Goal: Information Seeking & Learning: Learn about a topic

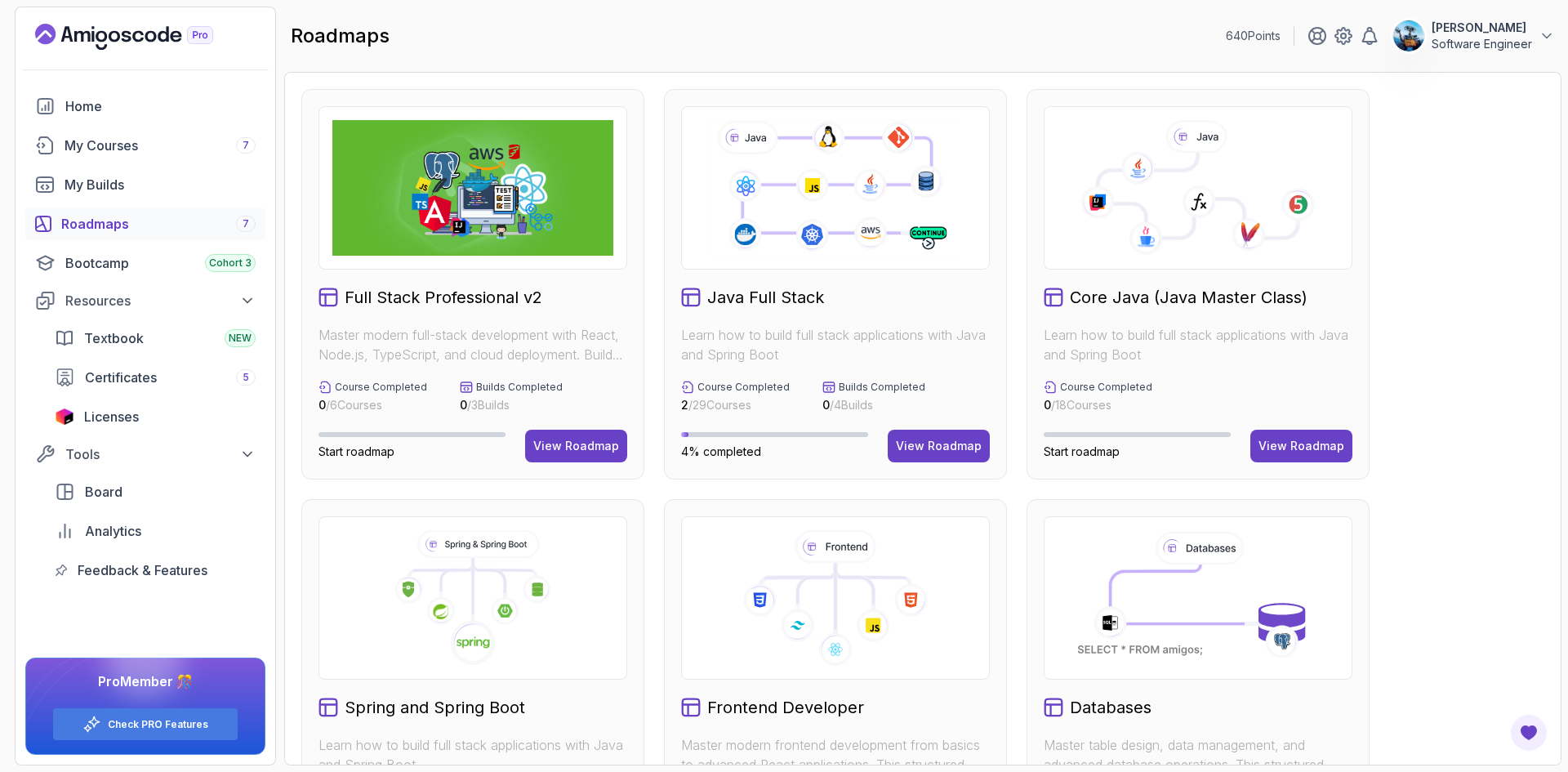
scroll to position [245, 0]
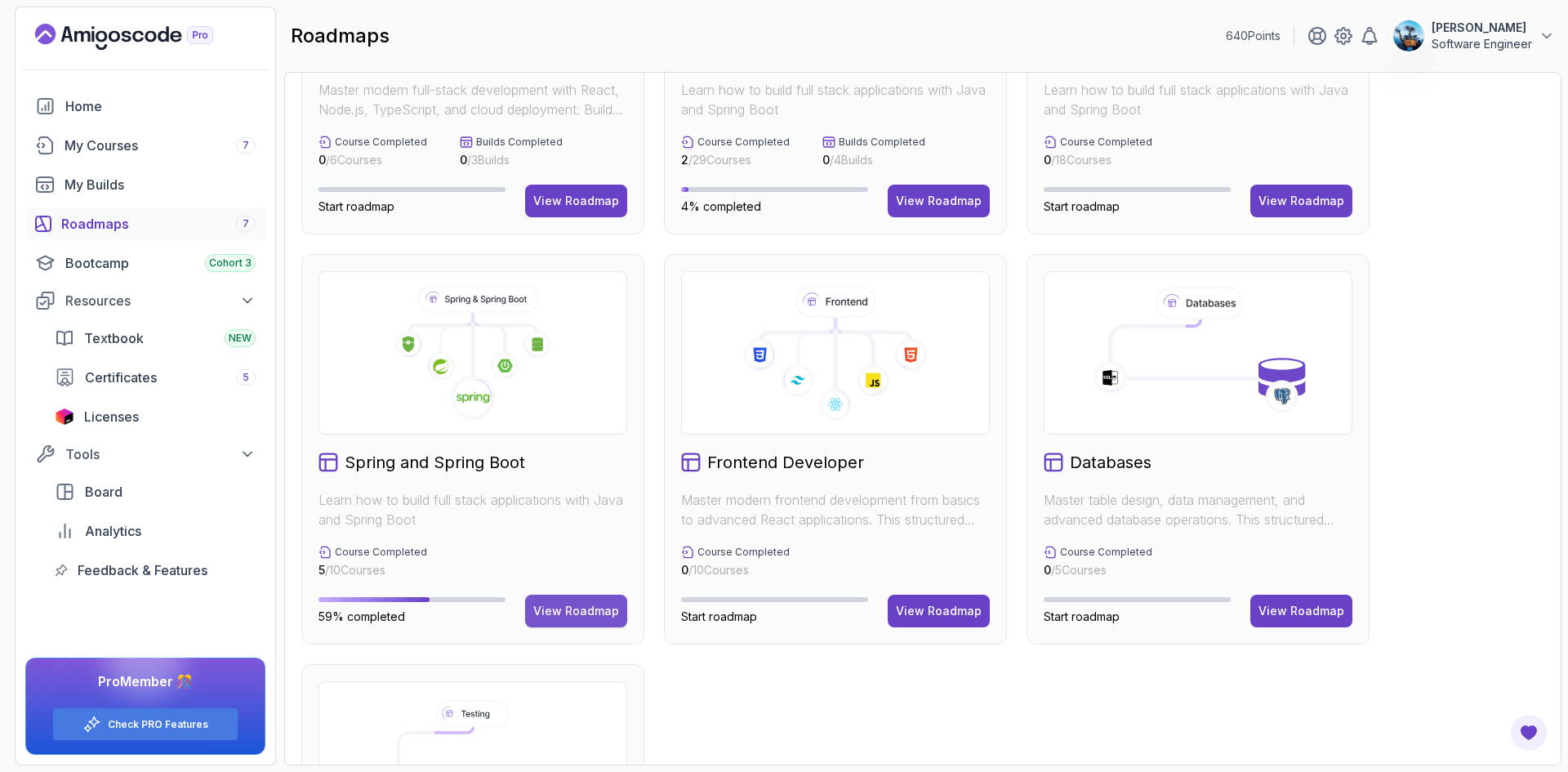
click at [575, 604] on div "View Roadmap" at bounding box center [576, 611] width 86 height 16
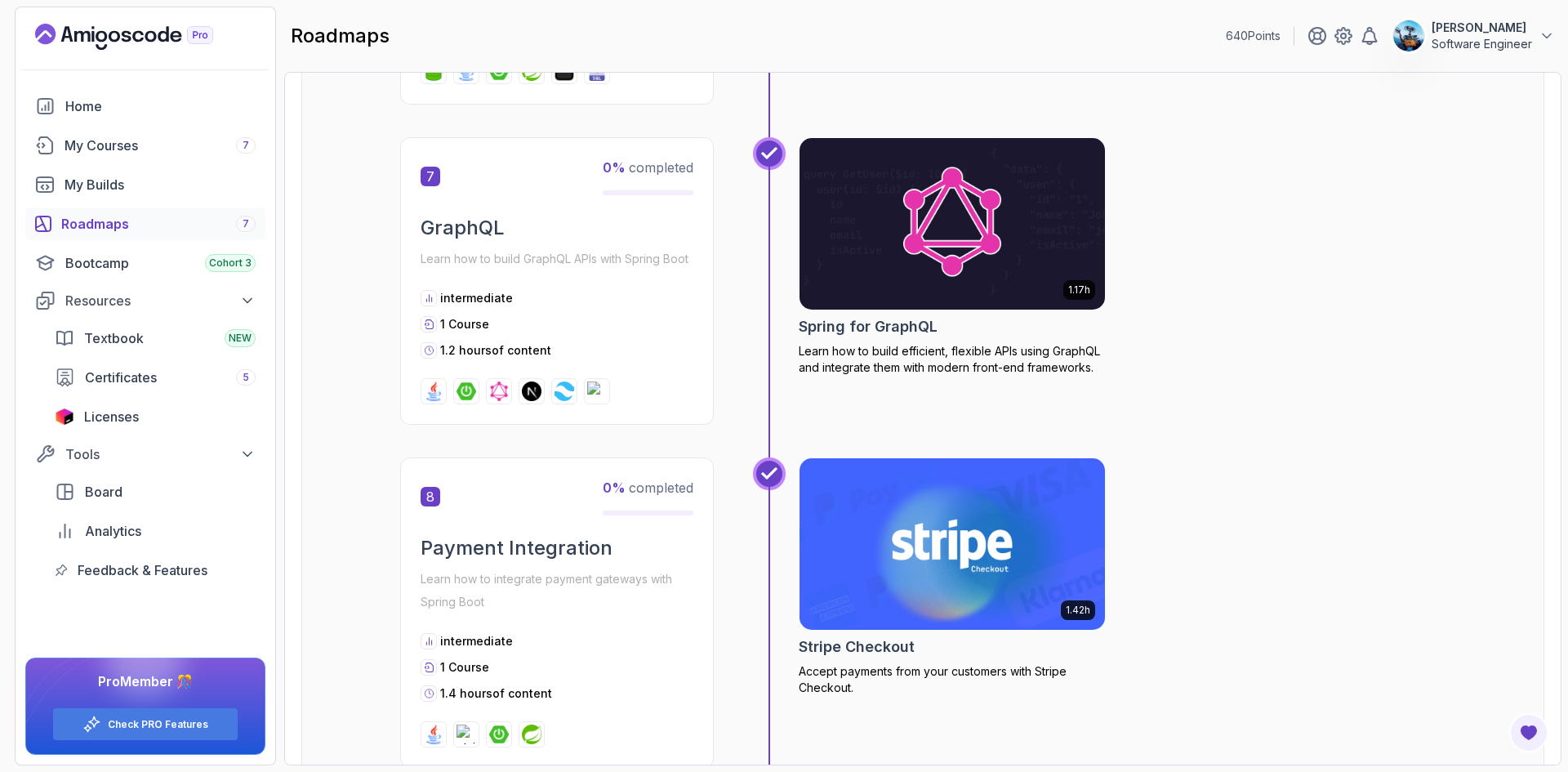
scroll to position [1977, 0]
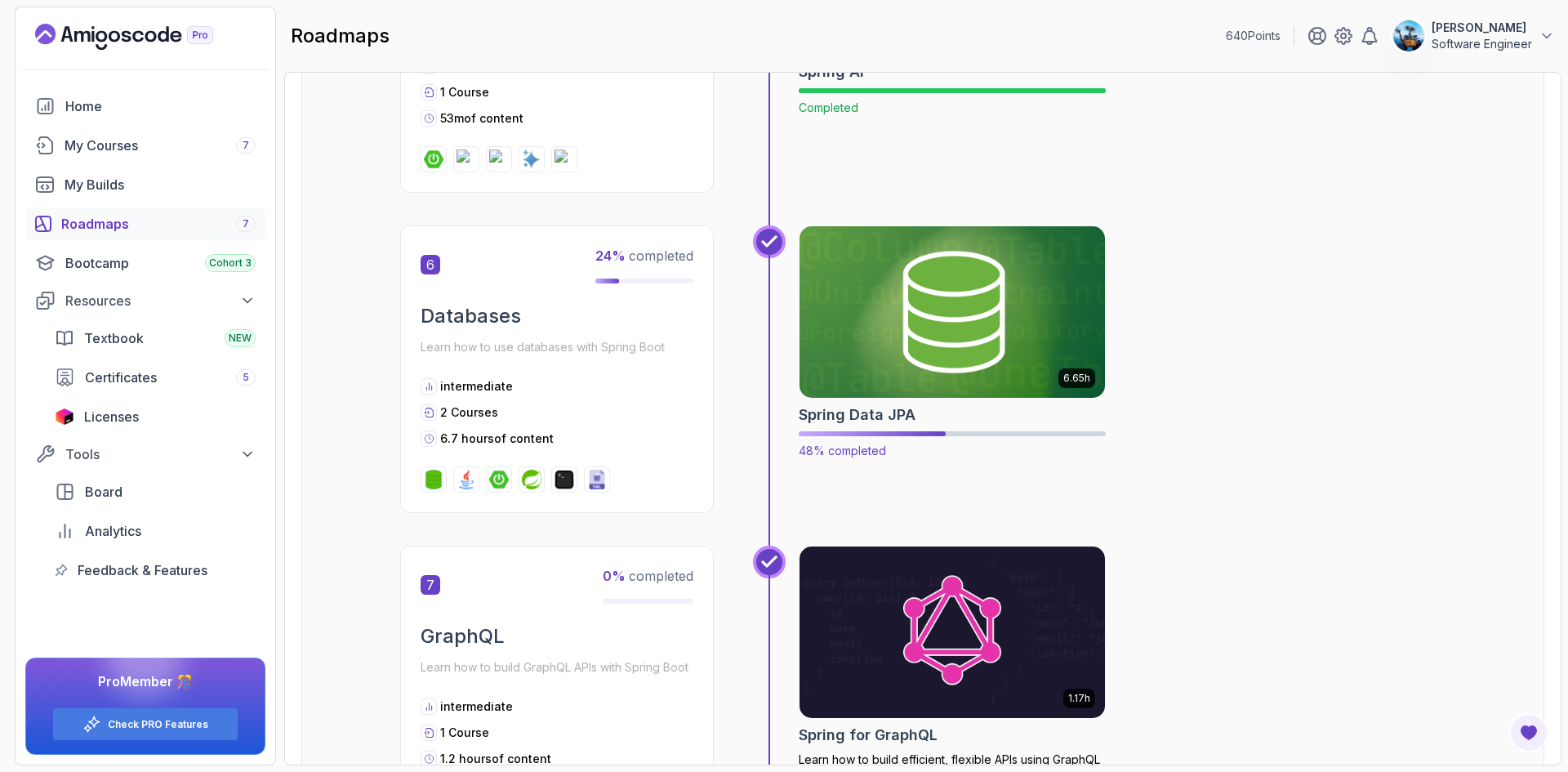
click at [949, 345] on img at bounding box center [952, 312] width 321 height 179
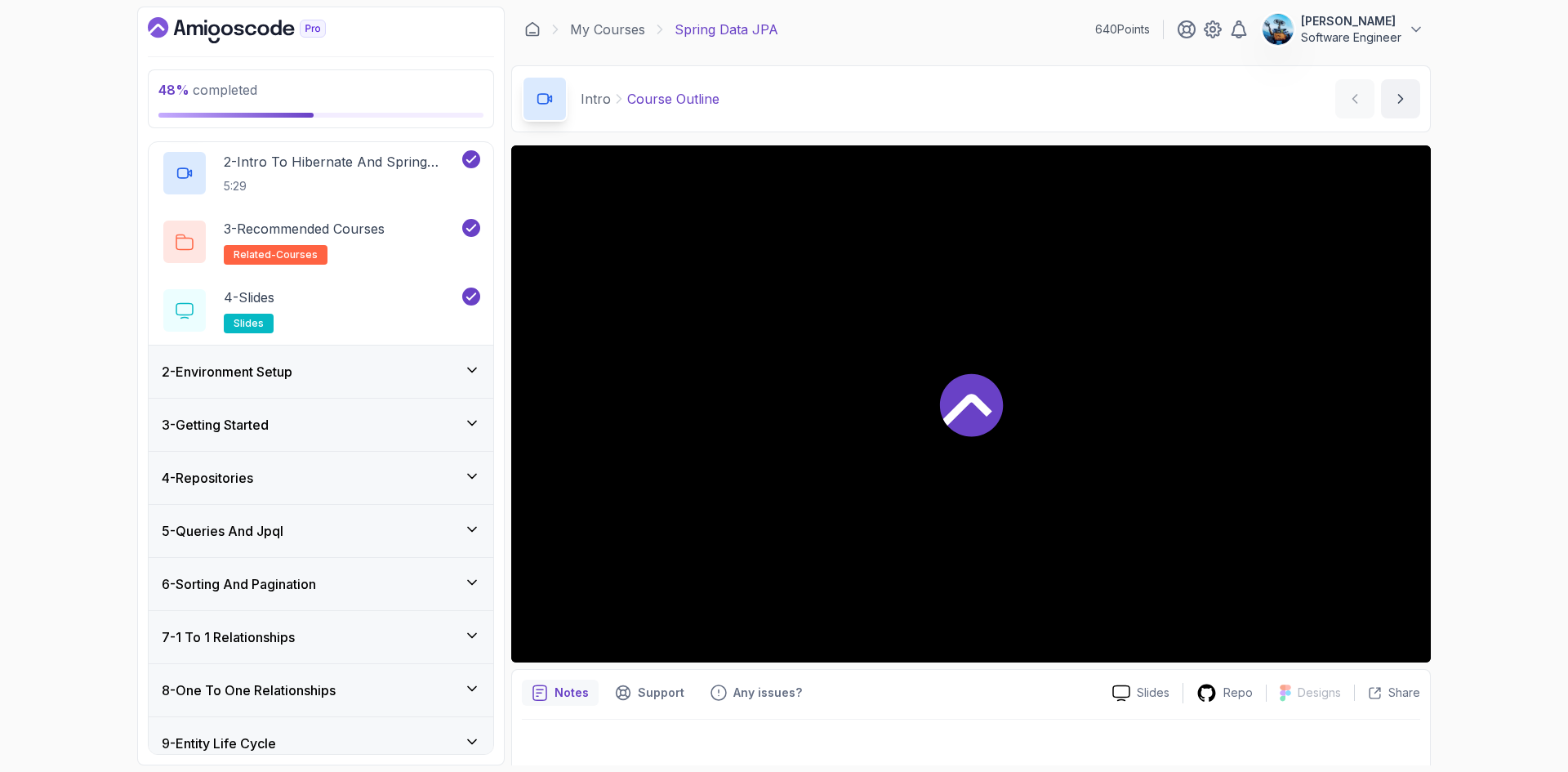
scroll to position [327, 0]
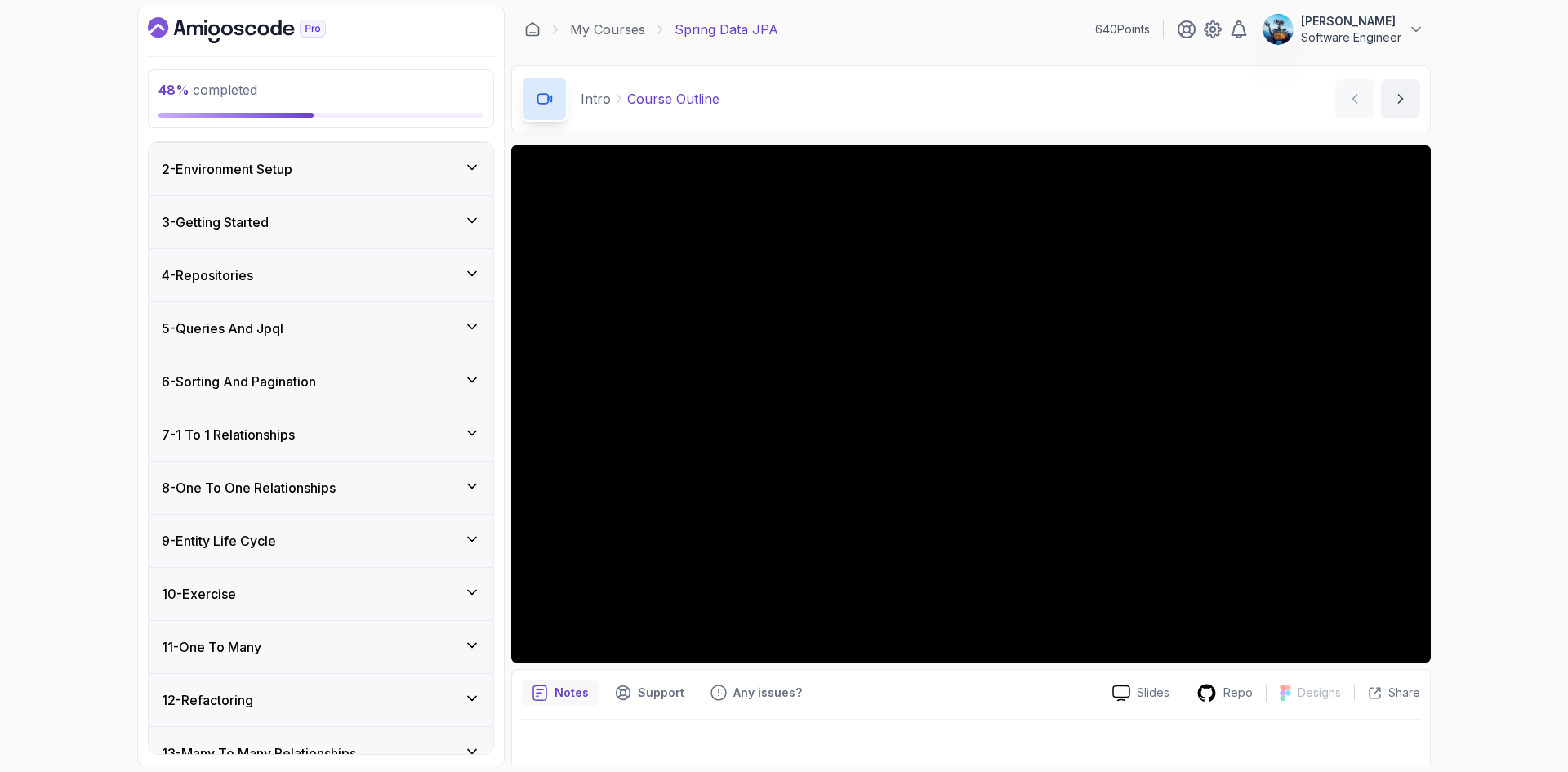
click at [328, 487] on h3 "8 - One To One Relationships" at bounding box center [249, 487] width 174 height 19
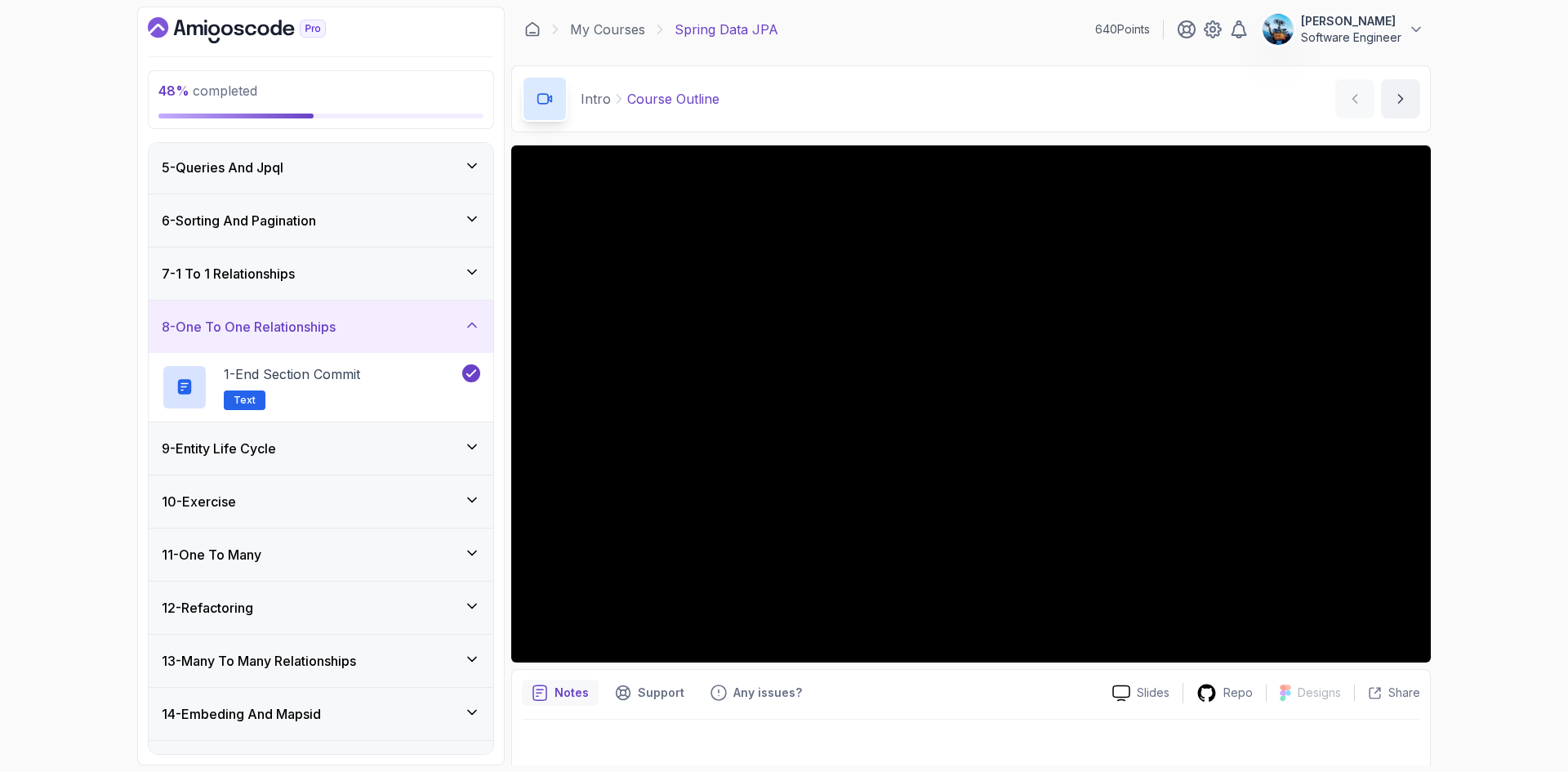
scroll to position [215, 0]
click at [316, 449] on div "9 - Entity Life Cycle" at bounding box center [321, 447] width 318 height 19
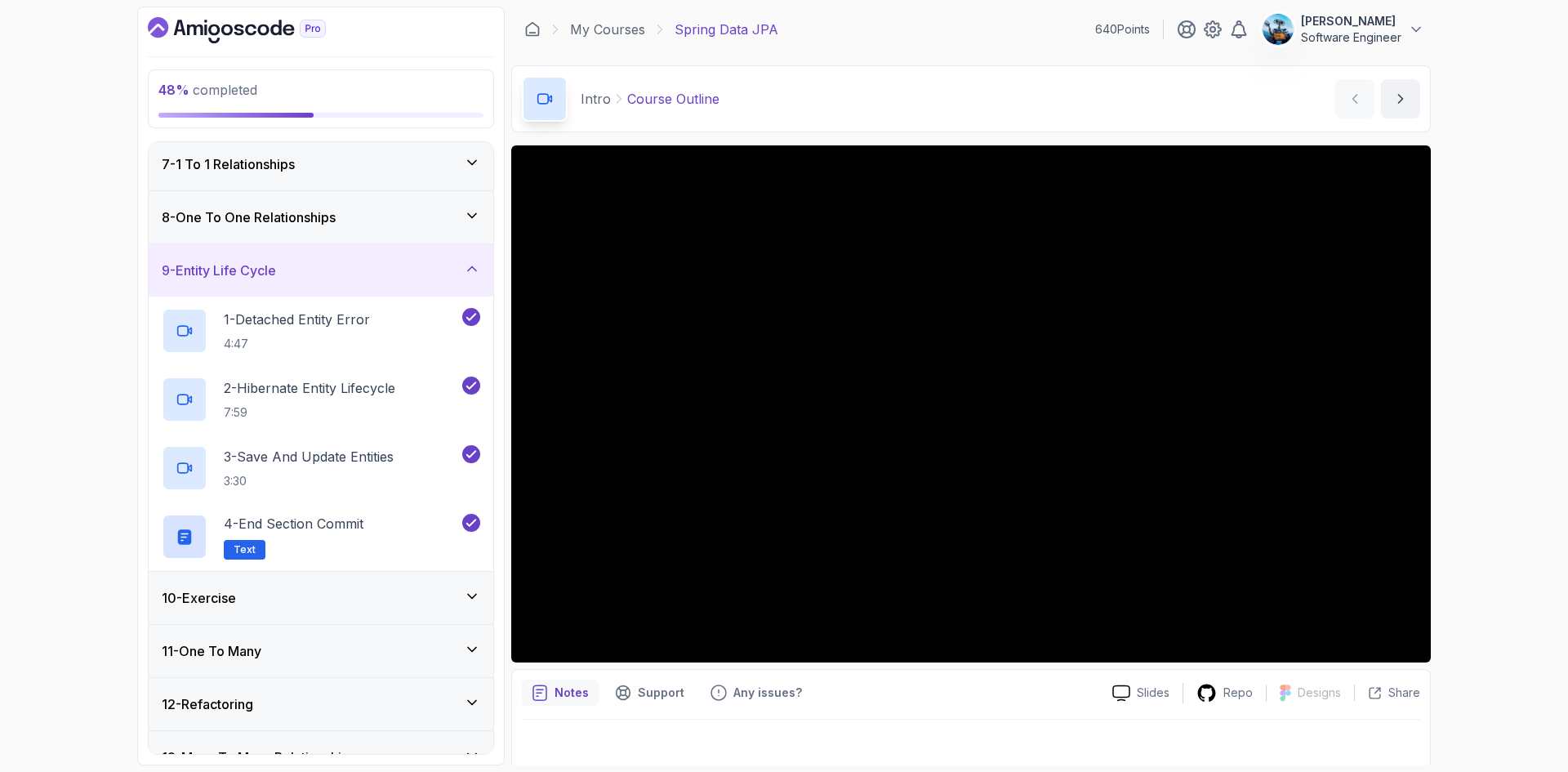
scroll to position [460, 0]
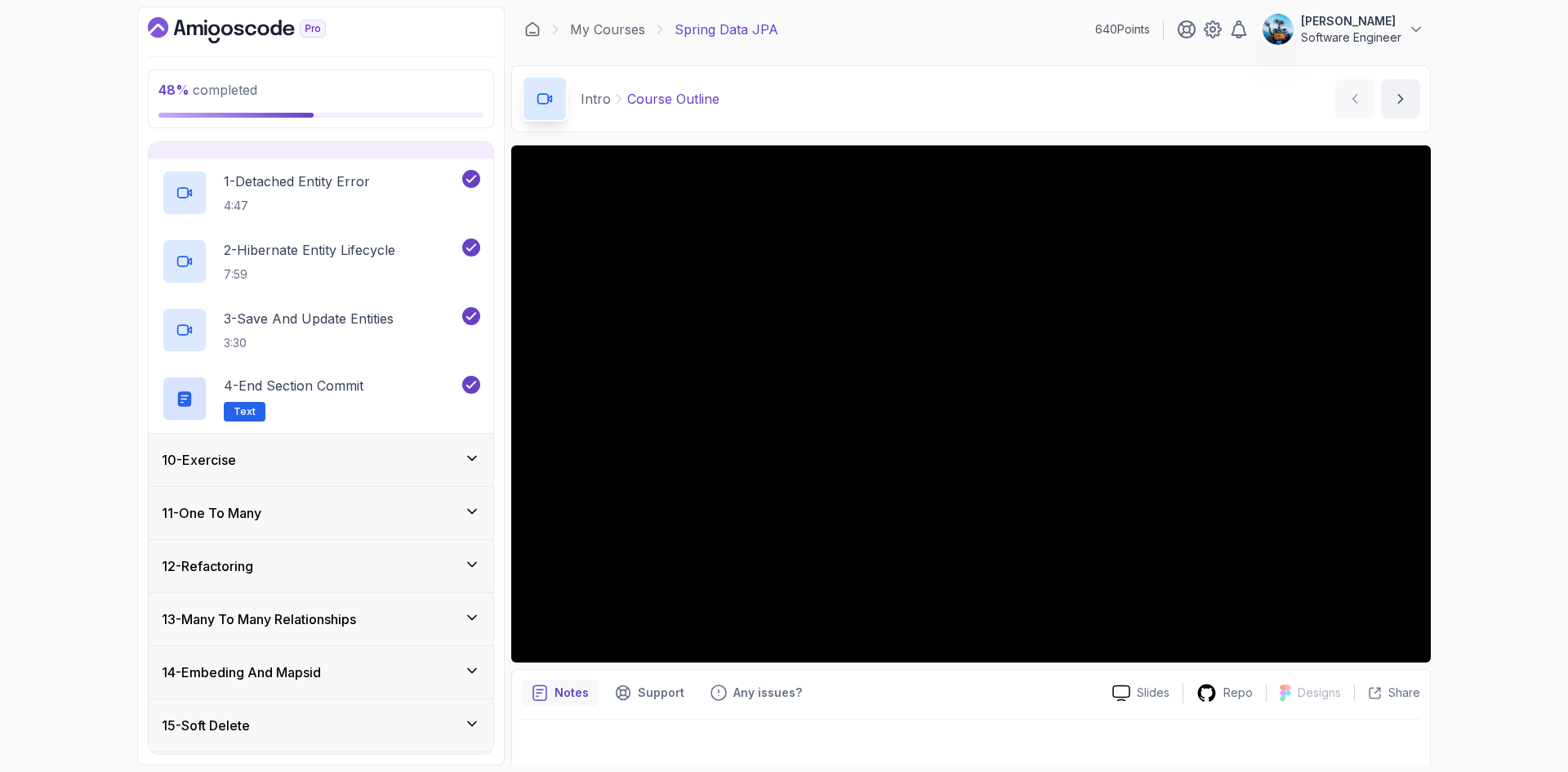
click at [274, 509] on div "11 - One To Many" at bounding box center [321, 512] width 318 height 19
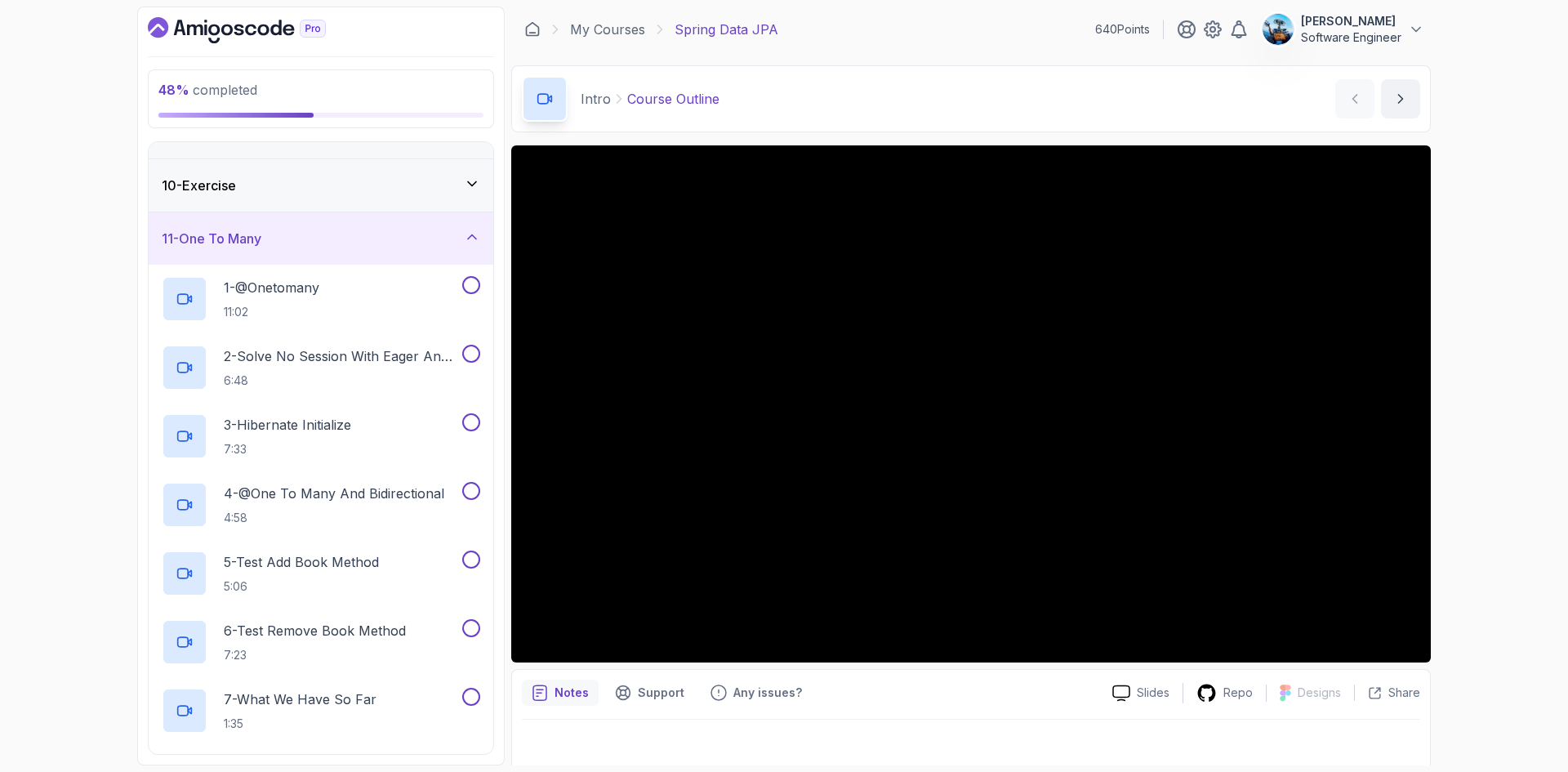
click at [342, 194] on div "10 - Exercise" at bounding box center [321, 185] width 318 height 19
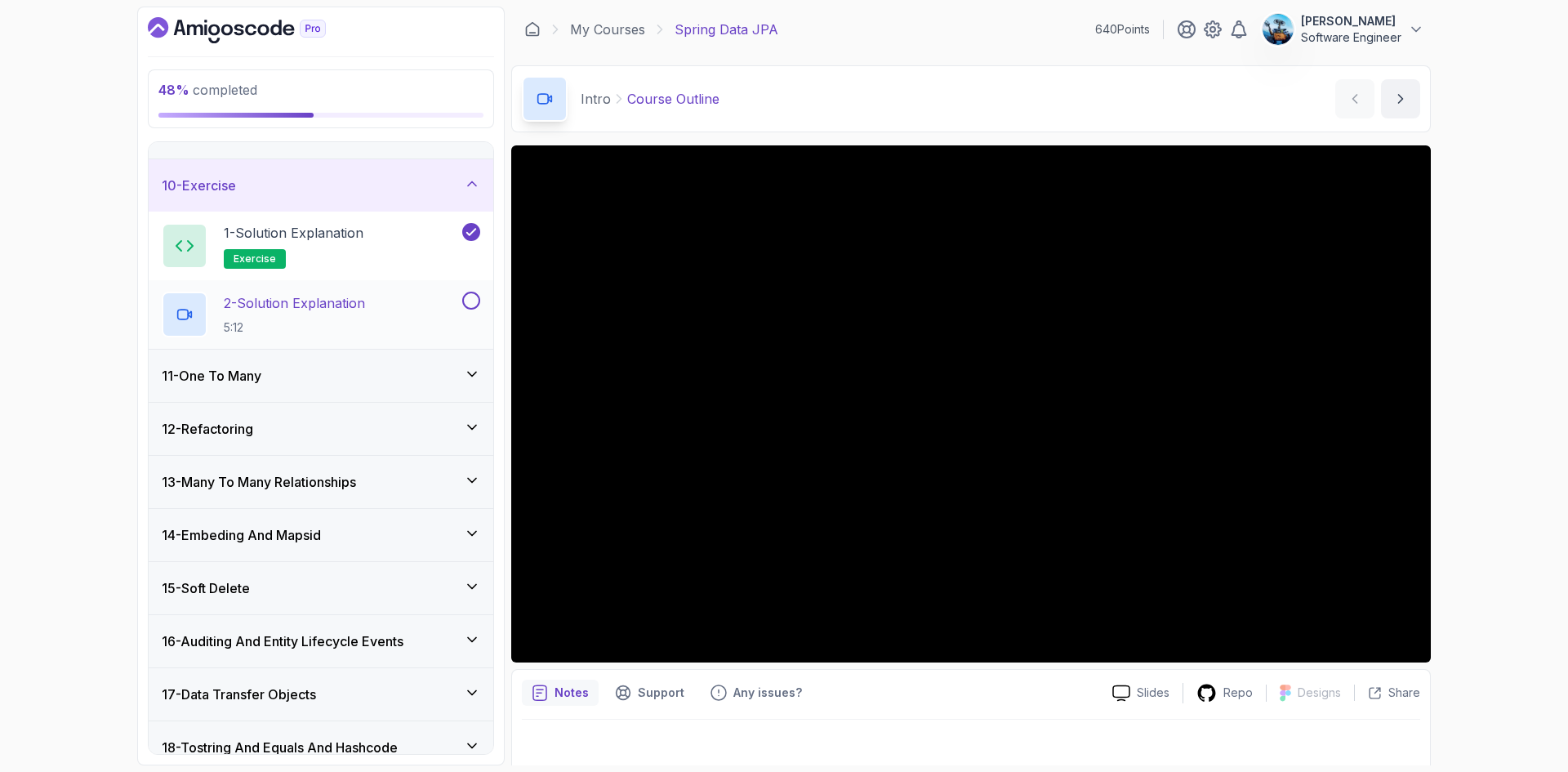
click at [346, 307] on p "2 - Solution Explanation" at bounding box center [294, 303] width 141 height 19
